Goal: Task Accomplishment & Management: Complete application form

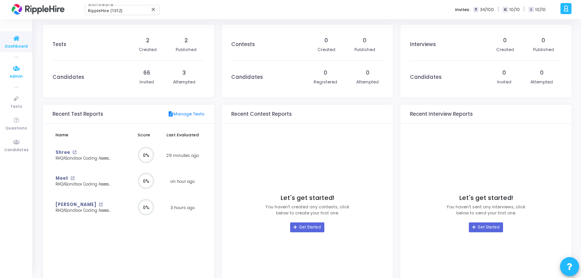
scroll to position [17, 8]
click at [15, 73] on span "Admin" at bounding box center [16, 76] width 13 height 6
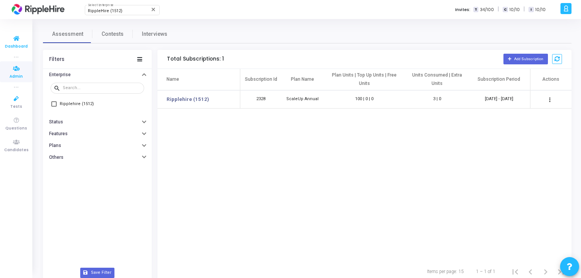
click at [19, 48] on span "Dashboard" at bounding box center [16, 46] width 23 height 6
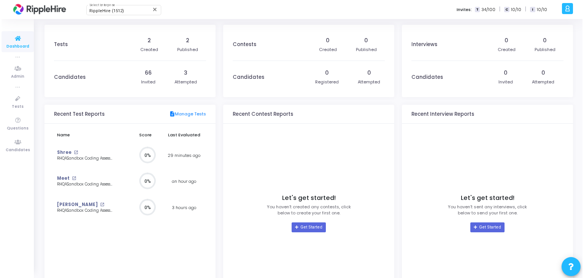
scroll to position [17, 8]
click at [17, 100] on icon at bounding box center [16, 99] width 16 height 10
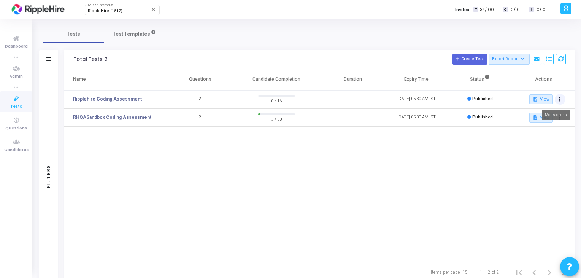
click at [559, 99] on icon at bounding box center [560, 99] width 2 height 4
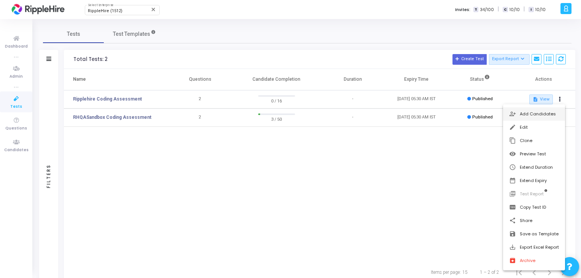
click at [548, 115] on button "person_add_alt Add Candidates" at bounding box center [534, 113] width 62 height 13
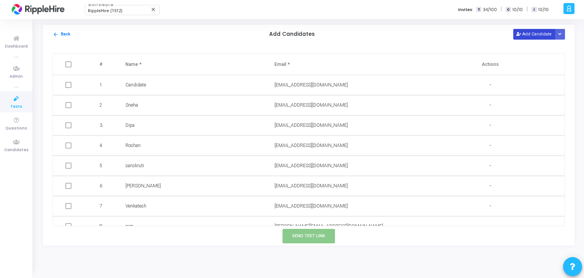
click at [529, 38] on button "Add Candidate" at bounding box center [534, 34] width 42 height 10
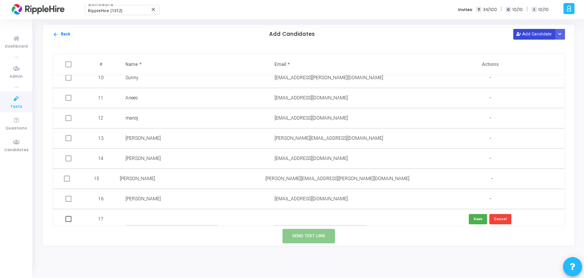
scroll to position [192, 0]
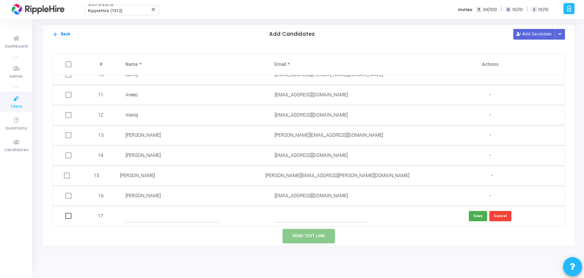
click at [180, 214] on input "text" at bounding box center [171, 216] width 92 height 13
type input "Manooj"
click at [275, 218] on input "text" at bounding box center [321, 216] width 92 height 13
type input "[EMAIL_ADDRESS][DOMAIN_NAME]"
click at [477, 217] on button "Save" at bounding box center [478, 216] width 18 height 10
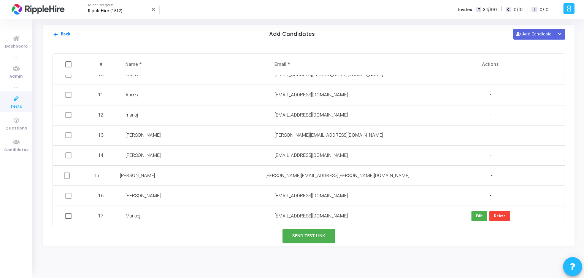
click at [295, 219] on div "[EMAIL_ADDRESS][DOMAIN_NAME]" at bounding box center [341, 215] width 132 height 7
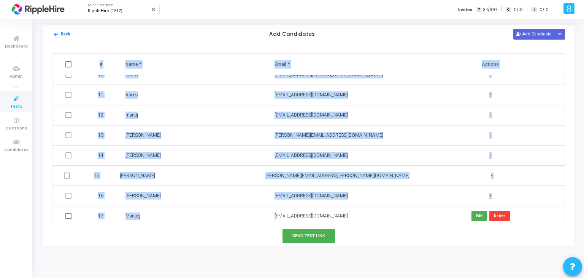
click at [295, 219] on div "[EMAIL_ADDRESS][DOMAIN_NAME]" at bounding box center [341, 215] width 132 height 7
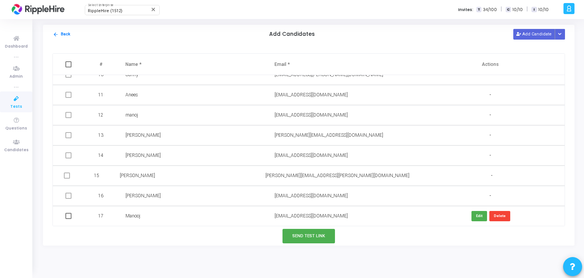
click at [479, 194] on td "-" at bounding box center [490, 196] width 149 height 20
click at [67, 213] on span at bounding box center [68, 216] width 6 height 6
click at [68, 219] on input "checkbox" at bounding box center [68, 219] width 0 height 0
checkbox input "true"
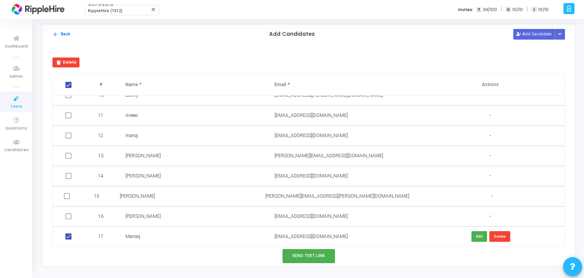
click at [67, 236] on span at bounding box center [68, 236] width 6 height 6
click at [68, 239] on input "checkbox" at bounding box center [68, 239] width 0 height 0
checkbox input "false"
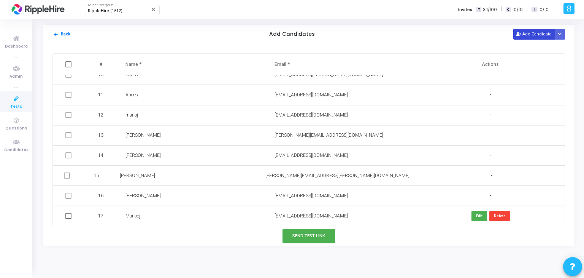
click at [539, 31] on button "Add Candidate" at bounding box center [534, 34] width 42 height 10
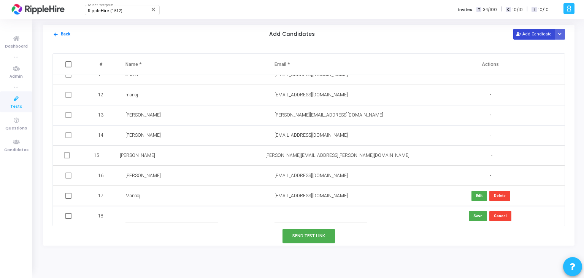
scroll to position [212, 0]
click at [284, 214] on input "text" at bounding box center [321, 215] width 92 height 13
paste input "[EMAIL_ADDRESS][DOMAIN_NAME]"
type input "[EMAIL_ADDRESS][DOMAIN_NAME]"
click at [154, 218] on input "text" at bounding box center [171, 215] width 92 height 13
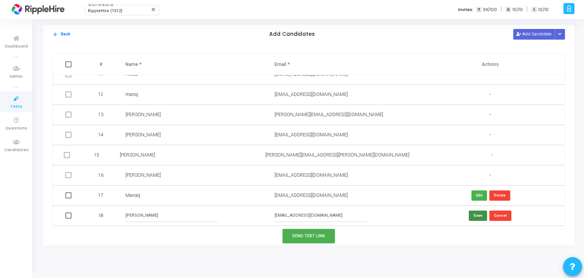
type input "[PERSON_NAME]"
click at [470, 214] on button "Save" at bounding box center [478, 215] width 18 height 10
drag, startPoint x: 396, startPoint y: 246, endPoint x: 499, endPoint y: 48, distance: 223.2
click at [396, 246] on div "Tests Test Templates Filters Filters Test Name: search Status Draft Published E…" at bounding box center [308, 148] width 551 height 247
click at [524, 35] on button "Add Candidate" at bounding box center [534, 34] width 42 height 10
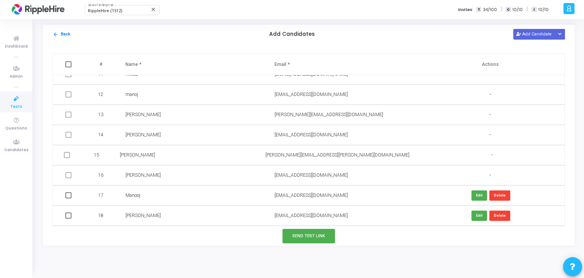
scroll to position [232, 0]
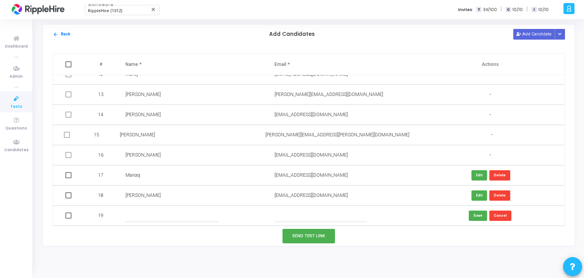
click at [171, 214] on input "text" at bounding box center [171, 215] width 92 height 13
type input "Suresh"
click at [300, 217] on input "text" at bounding box center [321, 215] width 92 height 13
type input "r"
type input "[EMAIL_ADDRESS][DOMAIN_NAME]"
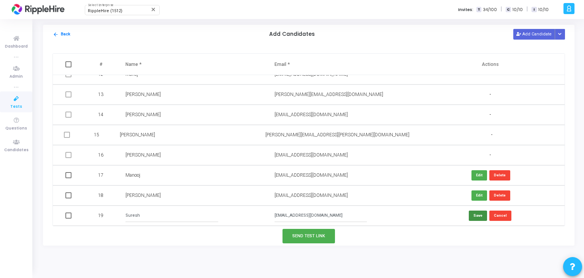
click at [478, 218] on button "Save" at bounding box center [478, 215] width 18 height 10
click at [65, 175] on span at bounding box center [68, 175] width 6 height 6
click at [68, 178] on input "checkbox" at bounding box center [68, 178] width 0 height 0
checkbox input "true"
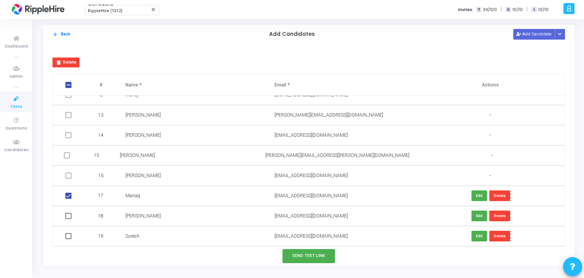
click at [67, 213] on span at bounding box center [68, 216] width 6 height 6
click at [68, 219] on input "checkbox" at bounding box center [68, 219] width 0 height 0
checkbox input "true"
click at [71, 243] on td at bounding box center [69, 236] width 33 height 20
click at [70, 241] on td at bounding box center [69, 236] width 33 height 20
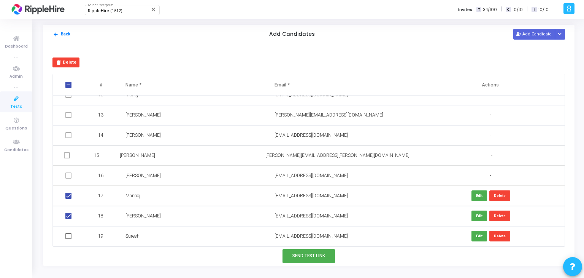
click at [66, 236] on span at bounding box center [68, 236] width 6 height 6
click at [68, 239] on input "checkbox" at bounding box center [68, 239] width 0 height 0
checkbox input "true"
click at [321, 257] on button "Send Test Link" at bounding box center [309, 256] width 52 height 14
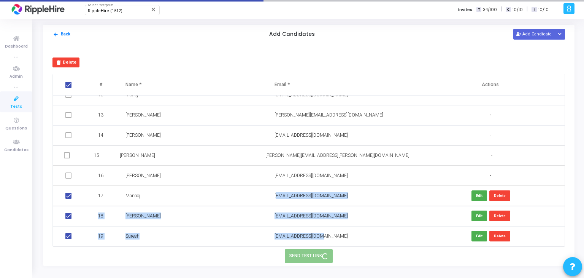
drag, startPoint x: 271, startPoint y: 196, endPoint x: 317, endPoint y: 234, distance: 59.7
click at [317, 234] on tbody "1 Candidate [EMAIL_ADDRESS][DOMAIN_NAME] - 2 Sneha [EMAIL_ADDRESS][DOMAIN_NAME]…" at bounding box center [309, 54] width 512 height 383
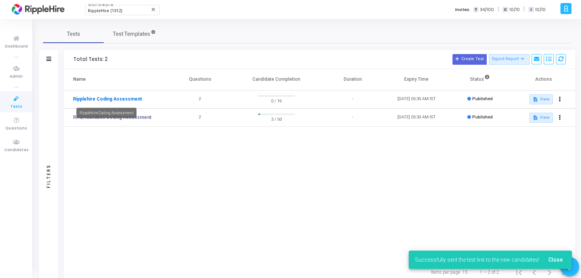
click at [132, 101] on link "Ripplehire Coding Assessment" at bounding box center [107, 98] width 69 height 7
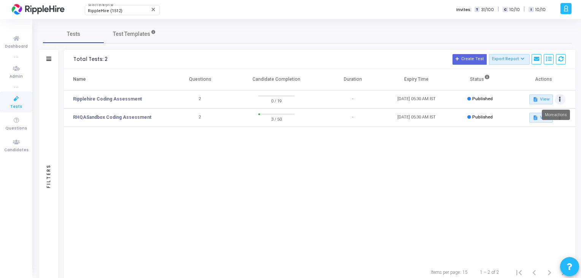
click at [557, 100] on button at bounding box center [560, 99] width 11 height 11
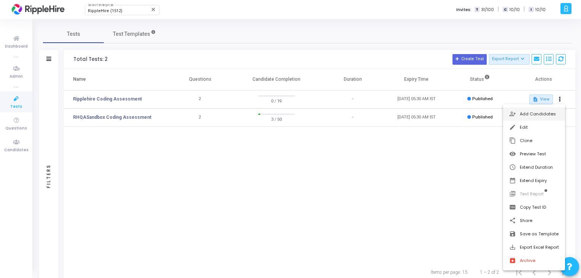
click at [548, 110] on button "person_add_alt Add Candidates" at bounding box center [534, 113] width 62 height 13
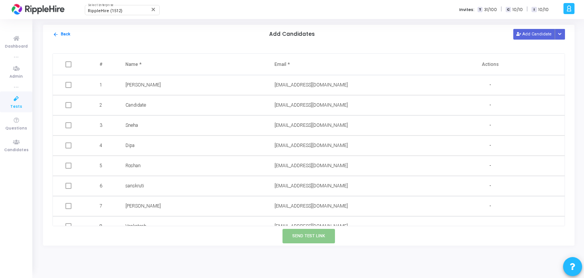
scroll to position [232, 0]
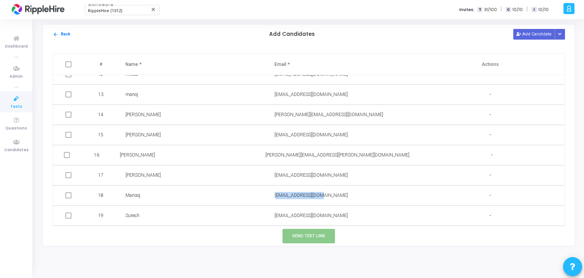
drag, startPoint x: 326, startPoint y: 191, endPoint x: 273, endPoint y: 189, distance: 52.9
click at [273, 189] on td "[EMAIL_ADDRESS][DOMAIN_NAME]" at bounding box center [341, 195] width 149 height 20
copy span "[EMAIL_ADDRESS][DOMAIN_NAME]"
click at [310, 216] on span "[EMAIL_ADDRESS][DOMAIN_NAME]" at bounding box center [311, 215] width 73 height 5
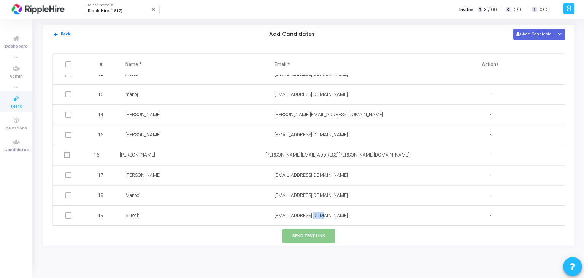
click at [310, 216] on span "[EMAIL_ADDRESS][DOMAIN_NAME]" at bounding box center [311, 215] width 73 height 5
copy span "[EMAIL_ADDRESS][DOMAIN_NAME]"
click at [280, 177] on span "[EMAIL_ADDRESS][DOMAIN_NAME]" at bounding box center [311, 174] width 73 height 5
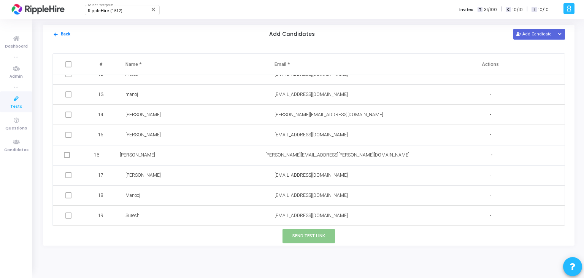
click at [286, 210] on td "[EMAIL_ADDRESS][DOMAIN_NAME]" at bounding box center [341, 215] width 149 height 20
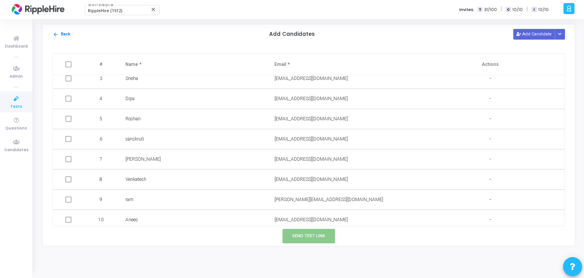
scroll to position [0, 0]
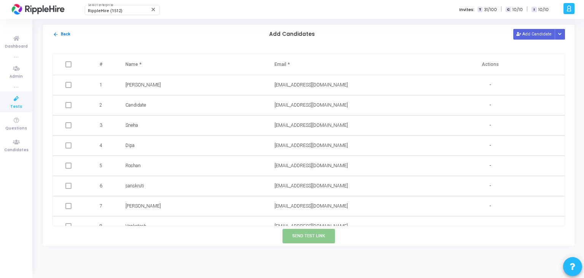
click at [287, 87] on div "[EMAIL_ADDRESS][DOMAIN_NAME]" at bounding box center [341, 84] width 132 height 7
copy span "[EMAIL_ADDRESS][DOMAIN_NAME]"
